Goal: Information Seeking & Learning: Learn about a topic

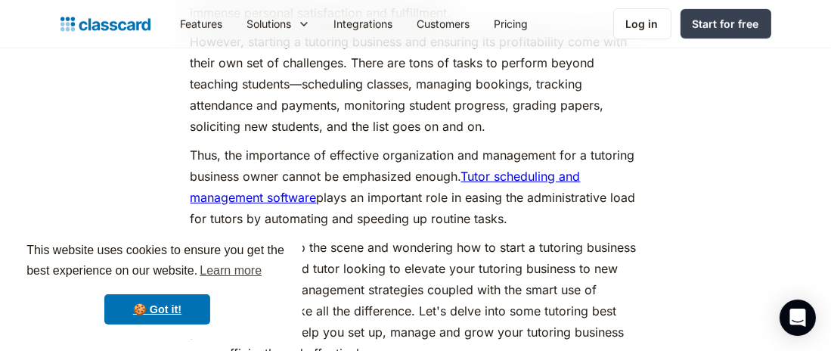
scroll to position [820, 0]
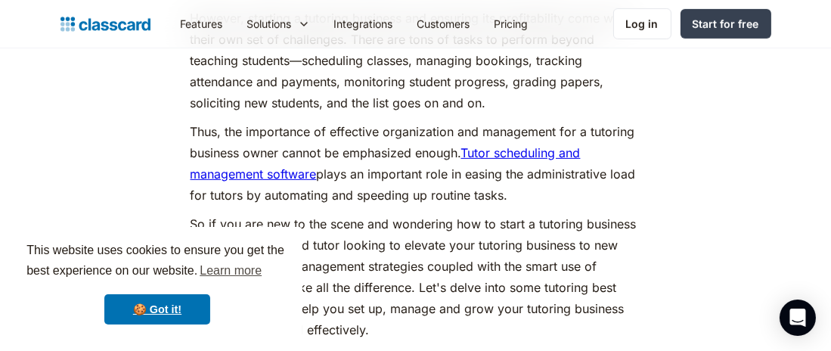
click at [527, 150] on link "Tutor scheduling and management software" at bounding box center [386, 163] width 390 height 36
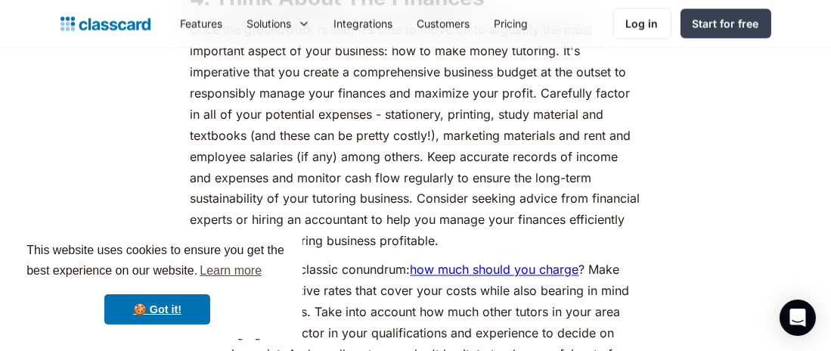
scroll to position [3029, 0]
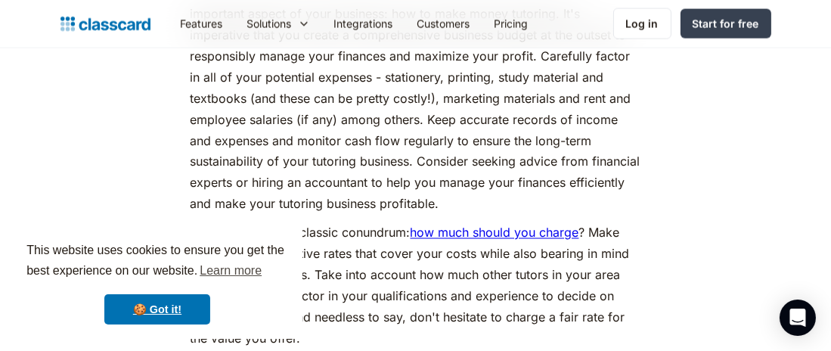
click at [490, 235] on link "how much should you charge" at bounding box center [495, 232] width 169 height 15
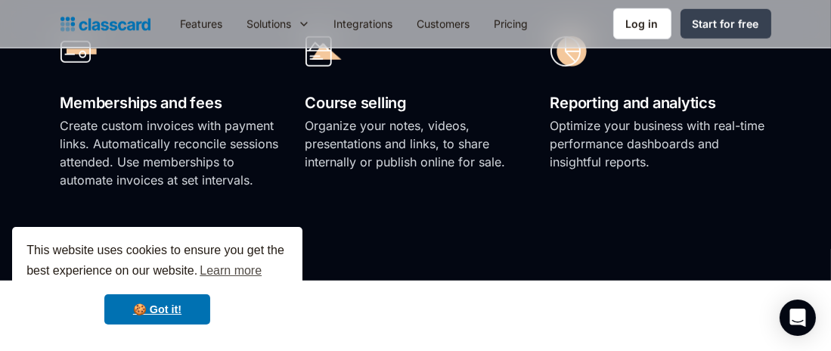
scroll to position [1334, 0]
